Goal: Task Accomplishment & Management: Complete application form

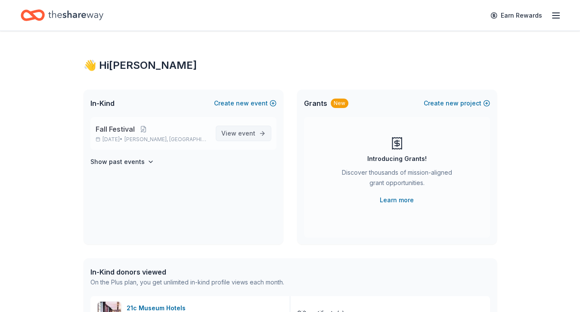
click at [246, 136] on span "event" at bounding box center [246, 133] width 17 height 7
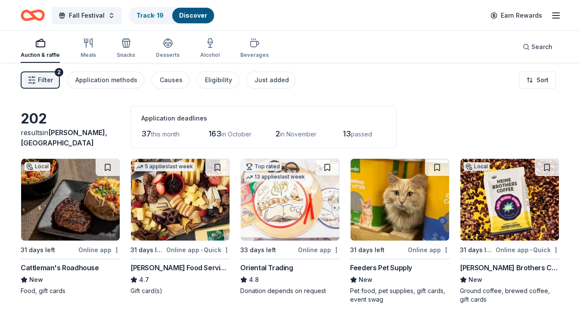
click at [42, 77] on span "Filter" at bounding box center [45, 80] width 15 height 10
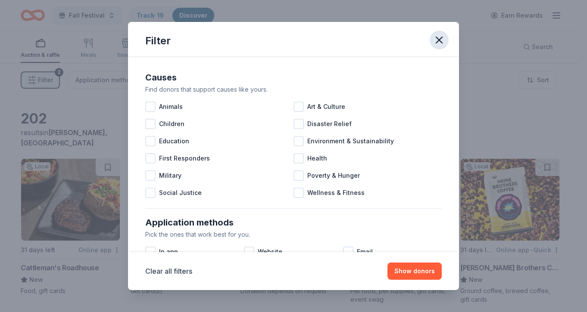
click at [441, 37] on icon "button" at bounding box center [439, 40] width 12 height 12
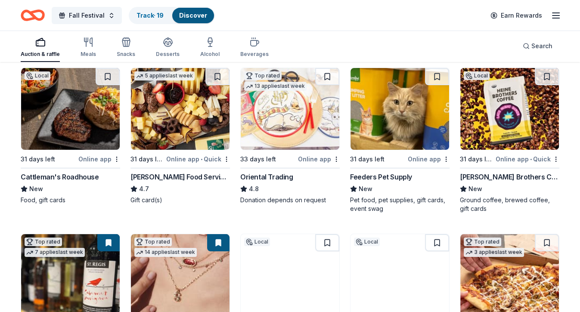
scroll to position [92, 0]
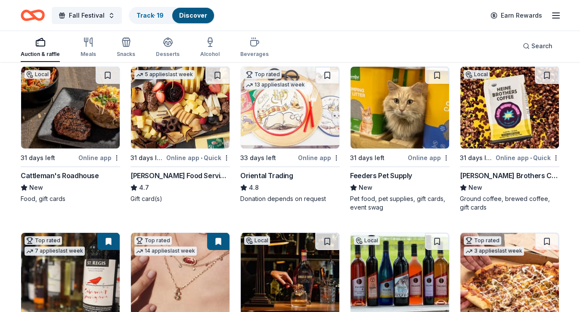
click at [89, 132] on img at bounding box center [70, 108] width 99 height 82
click at [107, 78] on button at bounding box center [108, 75] width 24 height 17
click at [110, 76] on button at bounding box center [108, 75] width 22 height 17
click at [108, 75] on button at bounding box center [108, 75] width 22 height 17
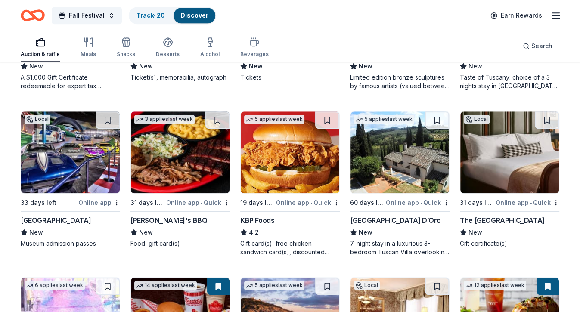
scroll to position [713, 0]
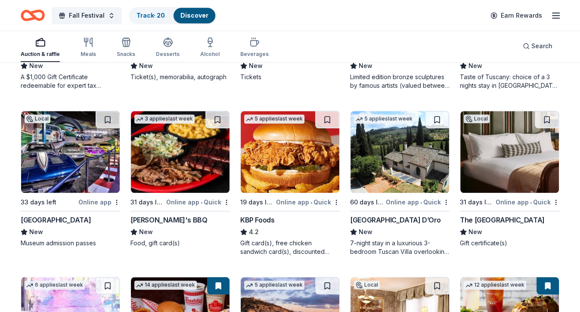
click at [373, 165] on img at bounding box center [400, 152] width 99 height 82
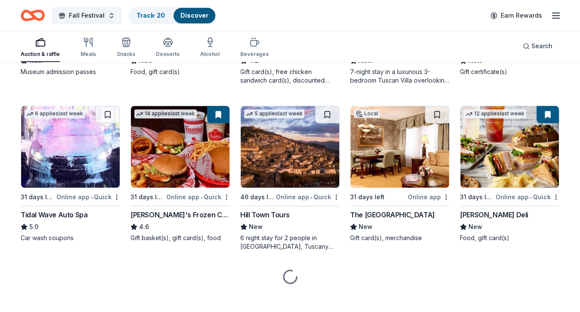
scroll to position [891, 0]
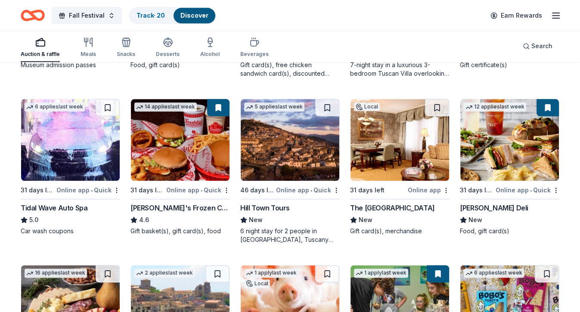
drag, startPoint x: 217, startPoint y: 237, endPoint x: 345, endPoint y: 237, distance: 127.9
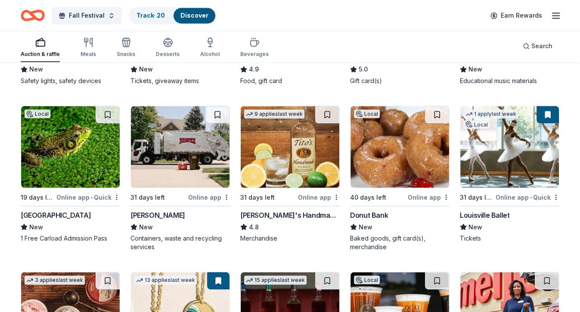
scroll to position [1374, 0]
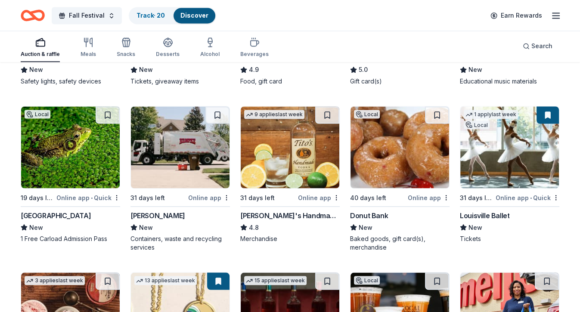
click at [388, 162] on img at bounding box center [400, 147] width 99 height 82
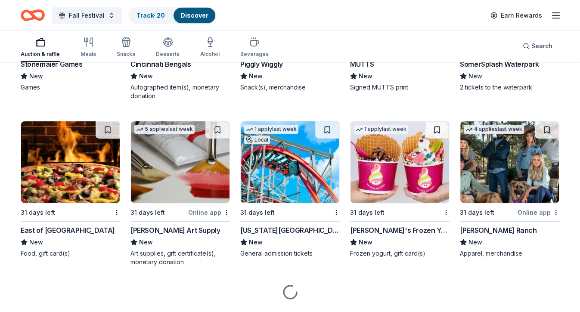
scroll to position [2526, 0]
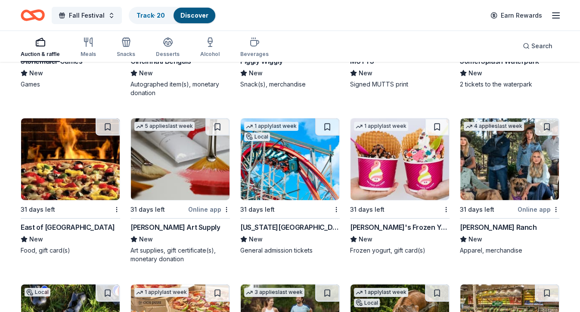
click at [278, 157] on img at bounding box center [290, 159] width 99 height 82
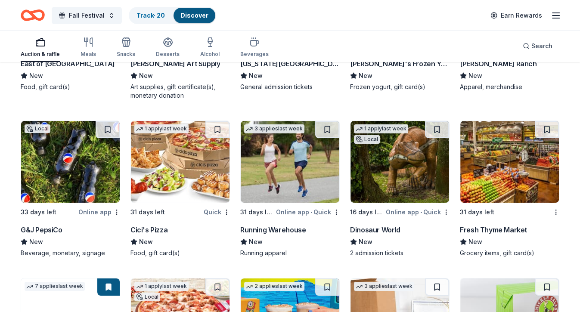
scroll to position [2690, 0]
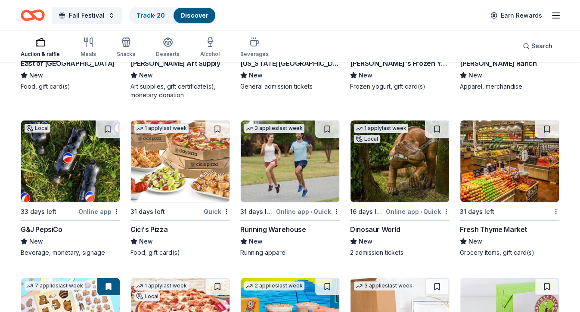
click at [398, 177] on img at bounding box center [400, 162] width 99 height 82
click at [439, 128] on button at bounding box center [437, 129] width 24 height 17
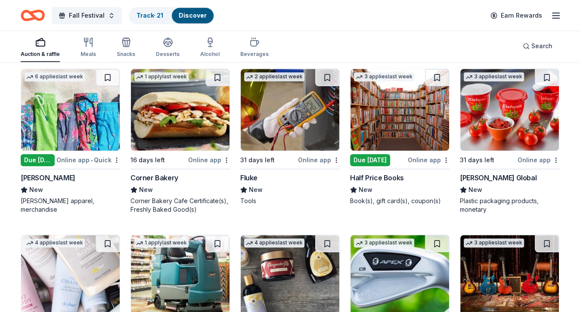
scroll to position [3730, 0]
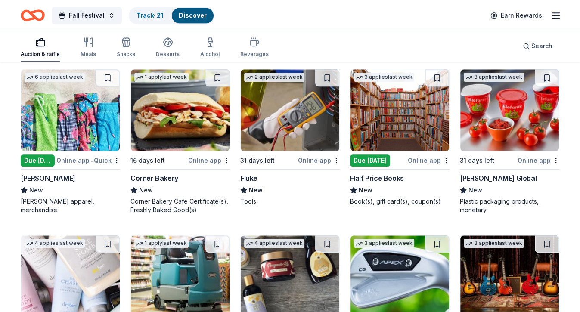
click at [106, 113] on img at bounding box center [70, 110] width 99 height 82
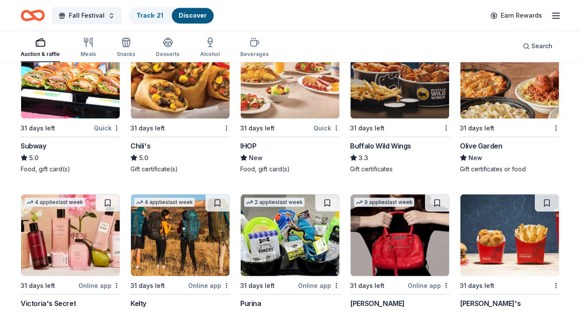
scroll to position [4267, 0]
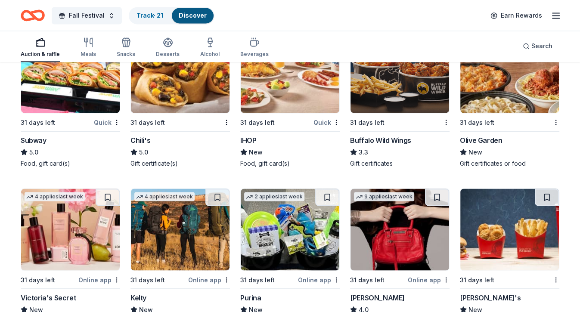
click at [77, 222] on img at bounding box center [70, 230] width 99 height 82
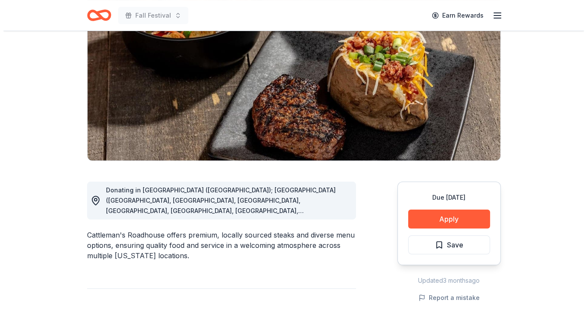
scroll to position [102, 0]
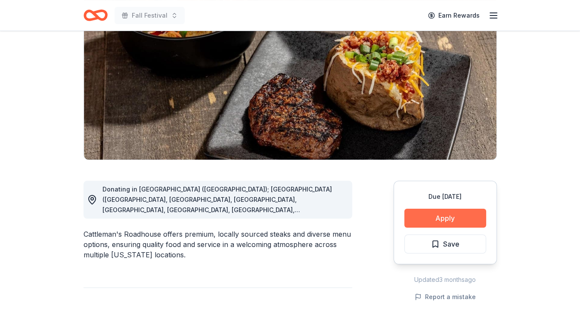
click at [421, 225] on button "Apply" at bounding box center [445, 218] width 82 height 19
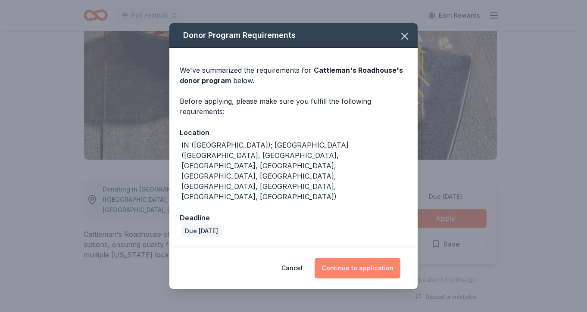
click at [356, 258] on button "Continue to application" at bounding box center [357, 268] width 86 height 21
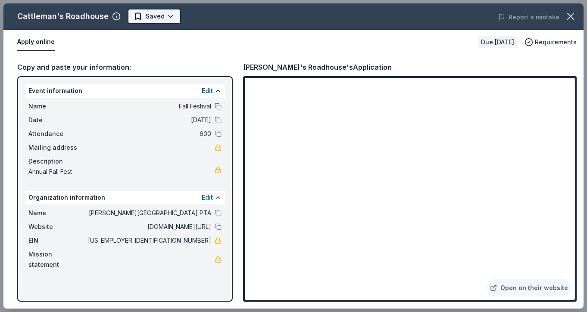
click at [171, 21] on body "Fall Festival Earn Rewards Due in 31 days Share Cattleman's Roadhouse New Share…" at bounding box center [290, 54] width 580 height 312
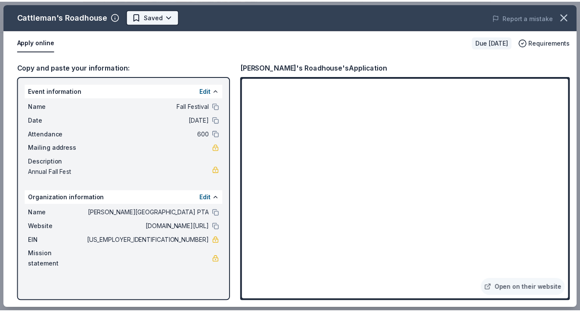
scroll to position [0, 0]
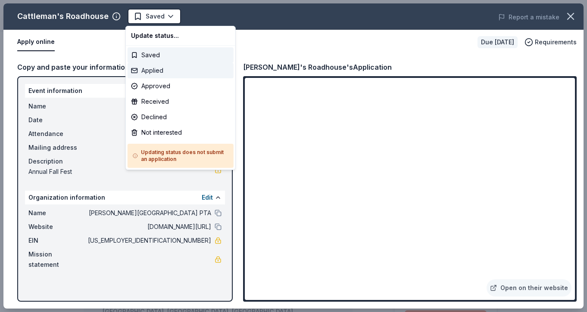
click at [159, 67] on div "Applied" at bounding box center [180, 71] width 106 height 16
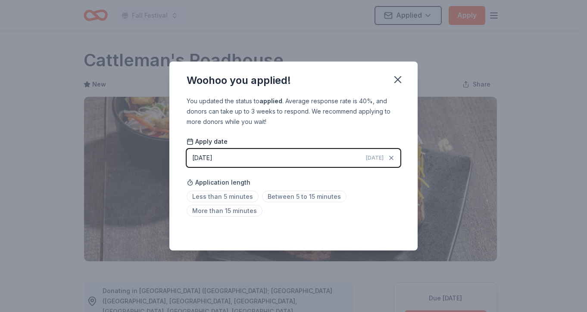
click at [408, 78] on div "Woohoo you applied!" at bounding box center [293, 79] width 248 height 34
click at [398, 77] on icon "button" at bounding box center [397, 80] width 12 height 12
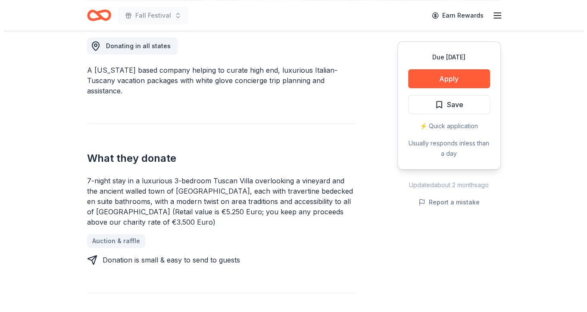
scroll to position [245, 0]
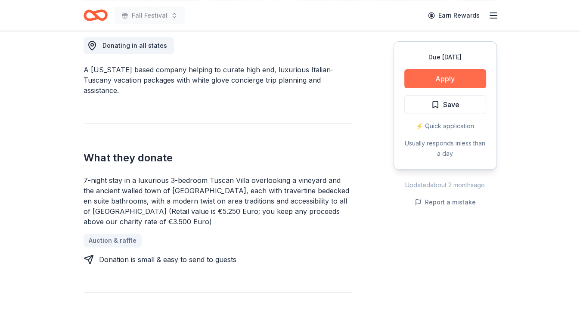
click at [439, 74] on button "Apply" at bounding box center [445, 78] width 82 height 19
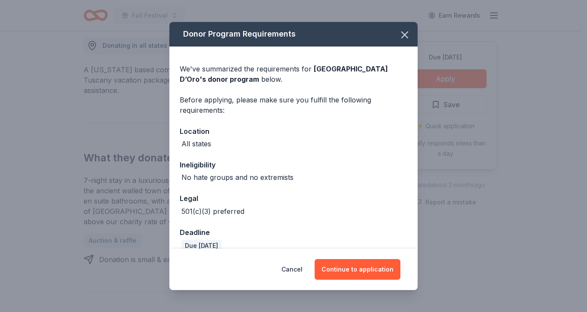
scroll to position [13, 0]
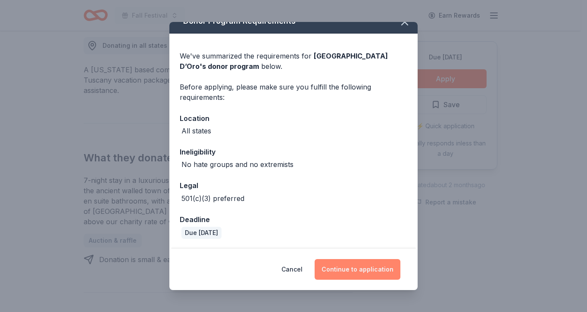
click at [355, 276] on button "Continue to application" at bounding box center [357, 269] width 86 height 21
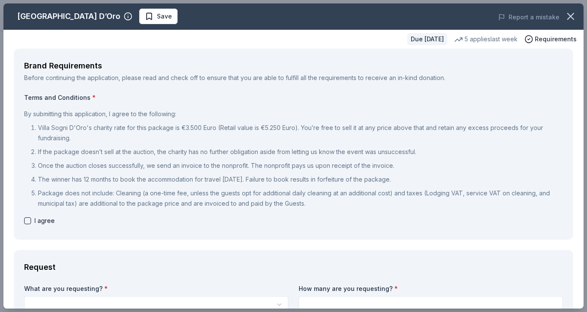
drag, startPoint x: 215, startPoint y: 129, endPoint x: 190, endPoint y: 125, distance: 26.1
click at [190, 125] on p "Villa Sogni D'Oro's charity rate for this package is €3.500 Euro (Retail value …" at bounding box center [300, 133] width 525 height 21
click at [25, 221] on button "button" at bounding box center [27, 220] width 7 height 7
checkbox input "true"
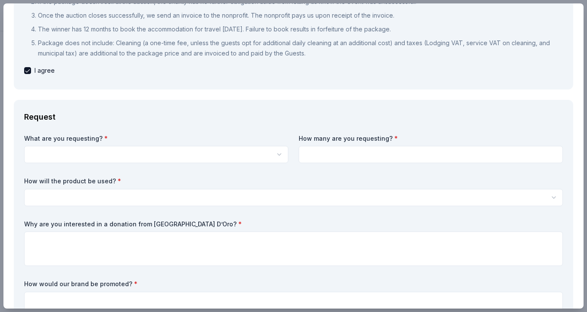
scroll to position [0, 0]
click at [115, 153] on html "Fall Festival Earn Rewards Due in 60 days Share Villa Sogni D’Oro New 5 applies…" at bounding box center [293, 156] width 587 height 312
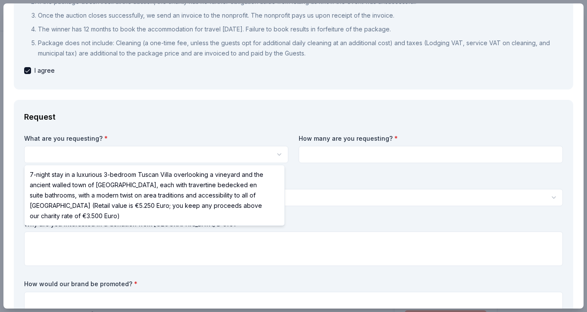
select select "7-night stay in a luxurious 3-bedroom Tuscan Villa overlooking a vineyard and t…"
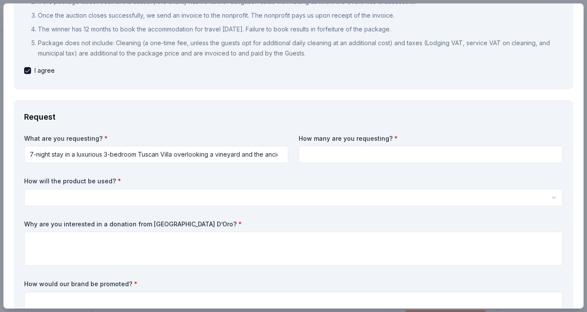
click at [324, 156] on input at bounding box center [430, 154] width 264 height 17
type input "1"
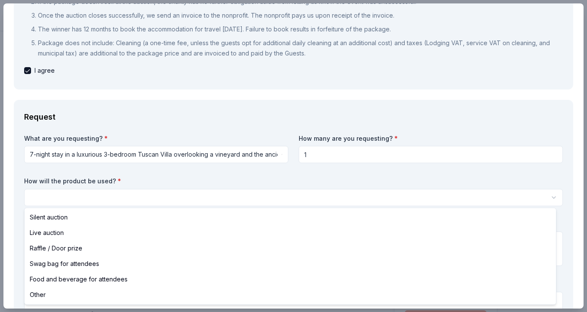
click at [223, 200] on html "Fall Festival Save Apply Due in 60 days Share Villa Sogni D’Oro New 5 applies l…" at bounding box center [293, 156] width 587 height 312
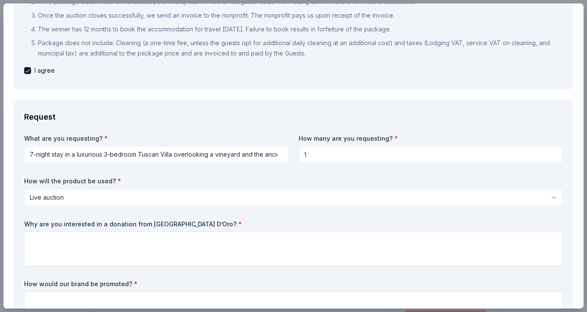
click at [176, 196] on html "Fall Festival Save Apply Due in 60 days Share Villa Sogni D’Oro New 5 applies l…" at bounding box center [293, 156] width 587 height 312
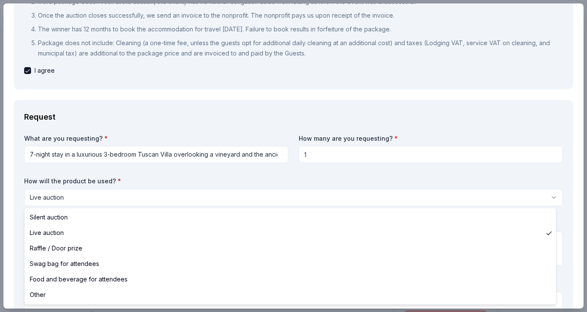
click at [161, 209] on div "Silent auction Live auction Raffle / Door prize Swag bag for attendees Food and…" at bounding box center [291, 256] width 532 height 96
select select "silentAuction"
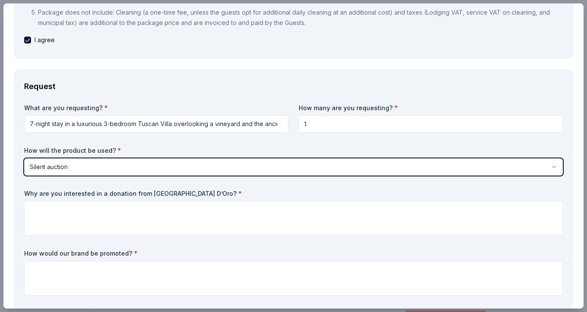
scroll to position [181, 0]
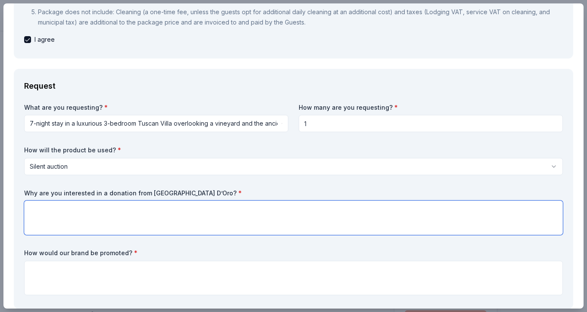
click at [161, 224] on textarea at bounding box center [293, 218] width 538 height 34
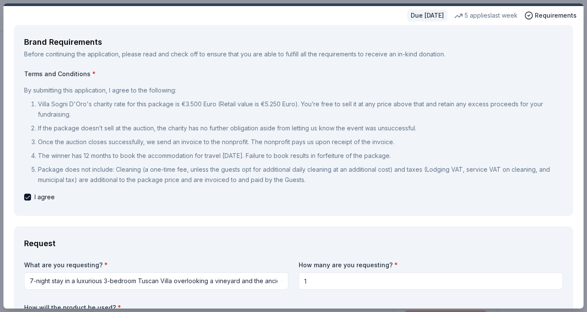
scroll to position [23, 0]
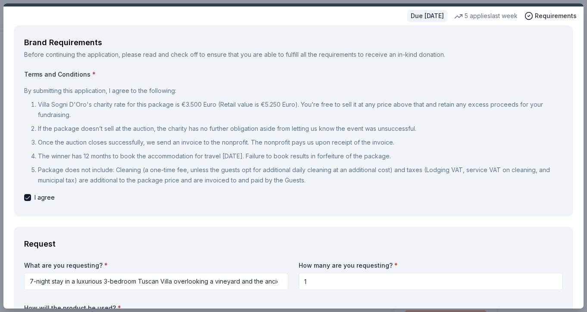
type textarea "This would be a unique"
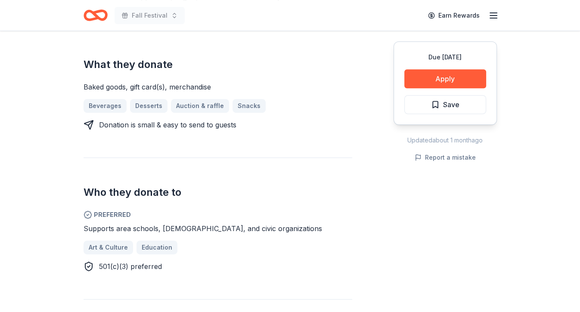
scroll to position [342, 0]
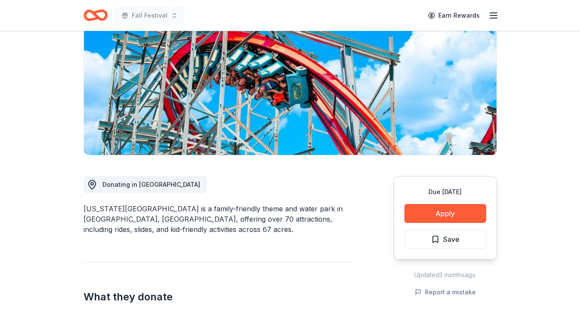
scroll to position [107, 0]
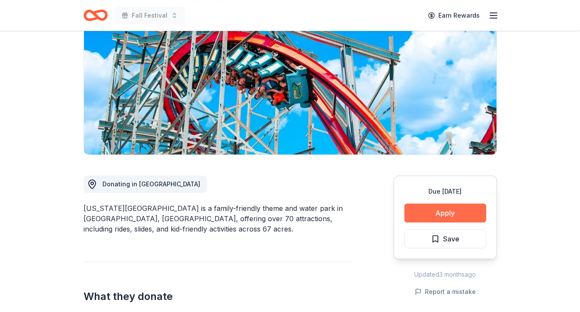
click at [464, 213] on button "Apply" at bounding box center [445, 213] width 82 height 19
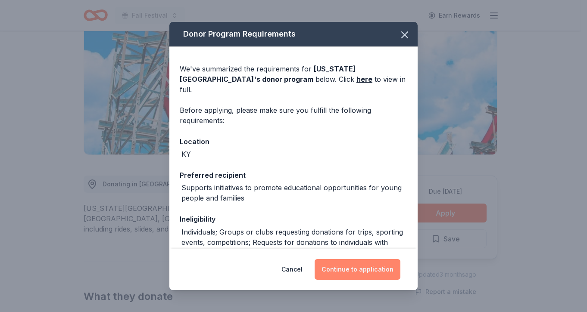
click at [355, 273] on button "Continue to application" at bounding box center [357, 269] width 86 height 21
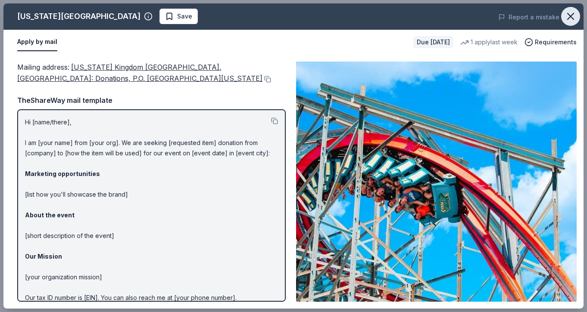
click at [573, 16] on icon "button" at bounding box center [570, 16] width 12 height 12
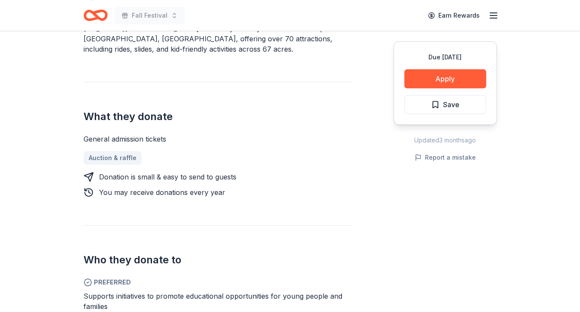
scroll to position [305, 0]
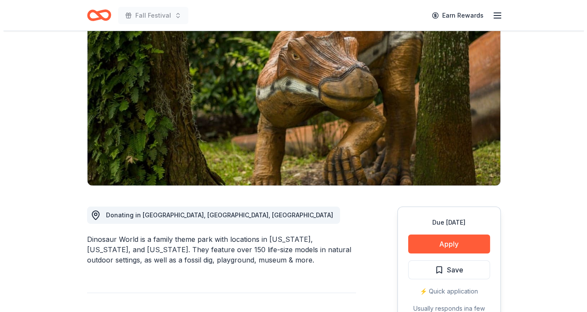
scroll to position [86, 0]
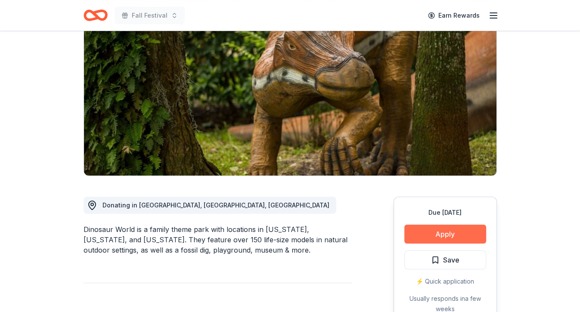
click at [436, 230] on button "Apply" at bounding box center [445, 234] width 82 height 19
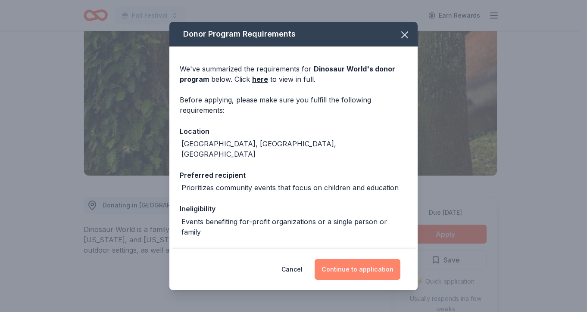
click at [369, 264] on button "Continue to application" at bounding box center [357, 269] width 86 height 21
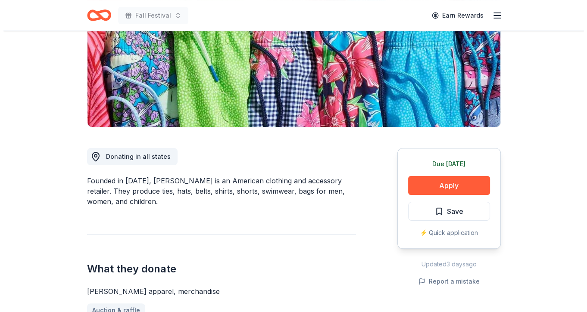
scroll to position [142, 0]
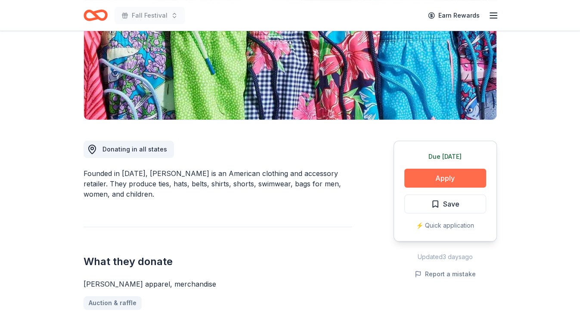
click at [419, 182] on button "Apply" at bounding box center [445, 178] width 82 height 19
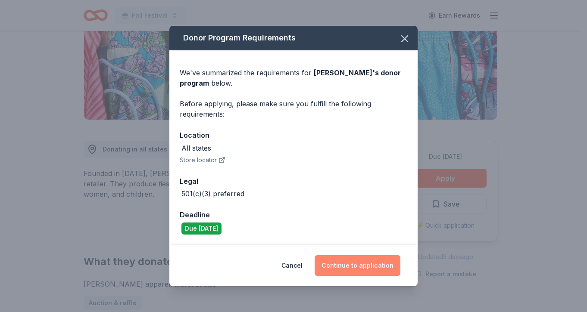
click at [351, 271] on button "Continue to application" at bounding box center [357, 265] width 86 height 21
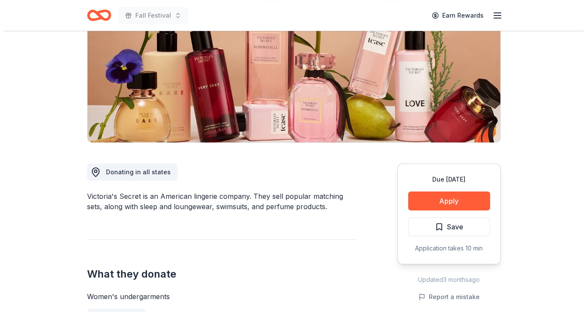
scroll to position [126, 0]
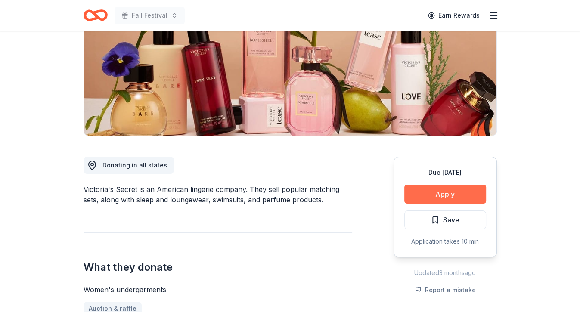
click at [438, 199] on button "Apply" at bounding box center [445, 194] width 82 height 19
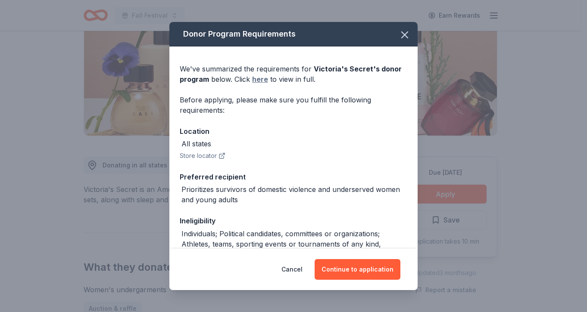
click at [261, 77] on link "here" at bounding box center [260, 79] width 16 height 10
